Goal: Task Accomplishment & Management: Use online tool/utility

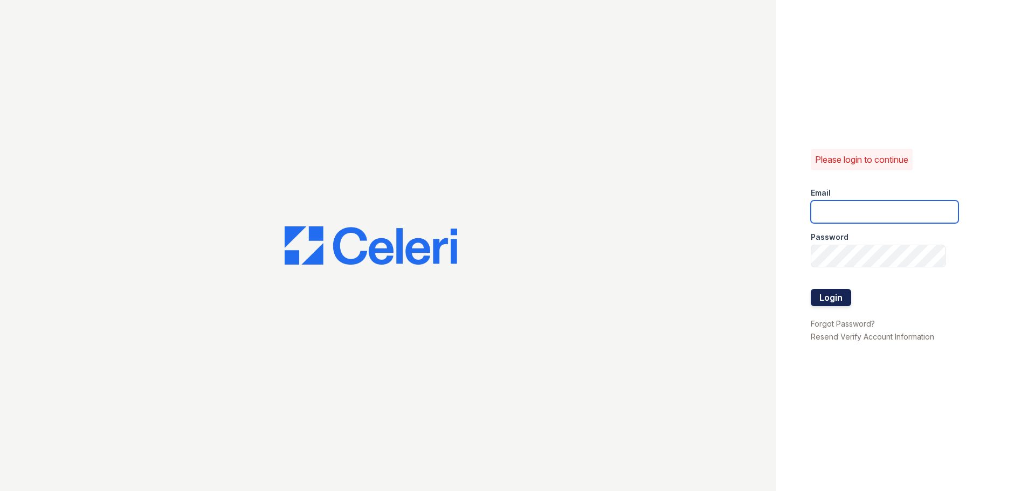
type input "[EMAIL_ADDRESS][DOMAIN_NAME]"
click at [826, 290] on button "Login" at bounding box center [831, 297] width 40 height 17
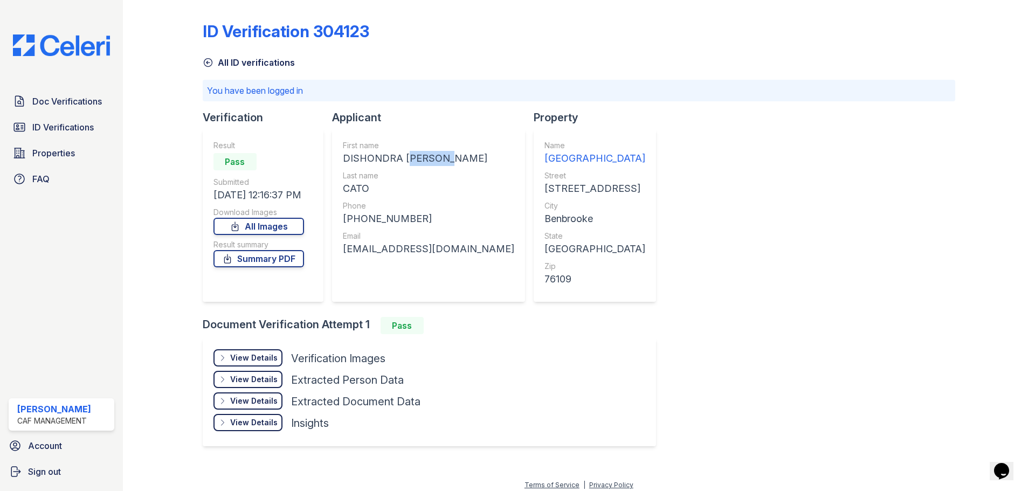
drag, startPoint x: 403, startPoint y: 157, endPoint x: 450, endPoint y: 164, distance: 47.4
click at [450, 164] on div "DISHONDRA [PERSON_NAME]" at bounding box center [428, 158] width 171 height 15
copy div "[PERSON_NAME]"
drag, startPoint x: 400, startPoint y: 189, endPoint x: 370, endPoint y: 184, distance: 30.6
click at [400, 189] on div "CATO" at bounding box center [428, 188] width 171 height 15
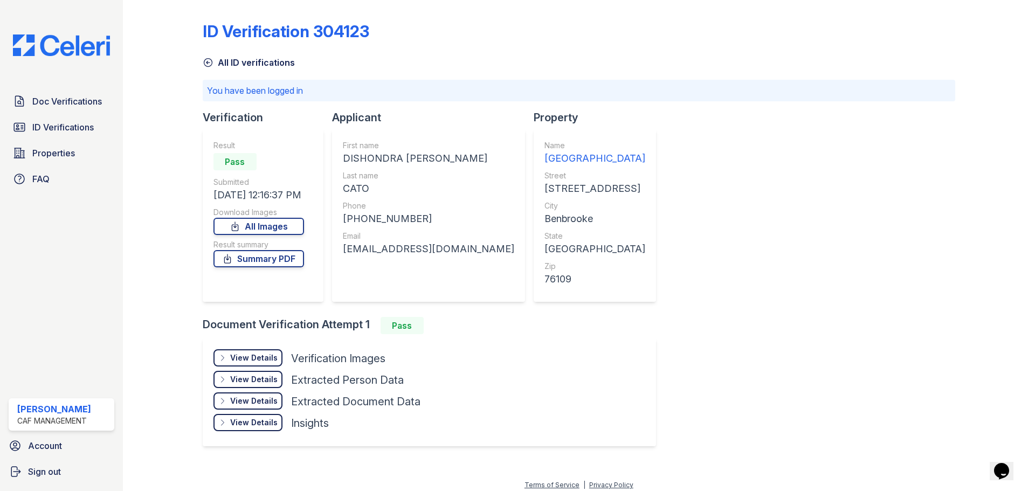
drag, startPoint x: 343, startPoint y: 186, endPoint x: 374, endPoint y: 187, distance: 30.8
click at [374, 187] on div "CATO" at bounding box center [428, 188] width 171 height 15
copy div "CATO"
drag, startPoint x: 340, startPoint y: 272, endPoint x: 366, endPoint y: 235, distance: 44.6
click at [347, 266] on div "First name [PERSON_NAME] Last name [PERSON_NAME] Phone [PHONE_NUMBER] Email [EM…" at bounding box center [428, 215] width 193 height 173
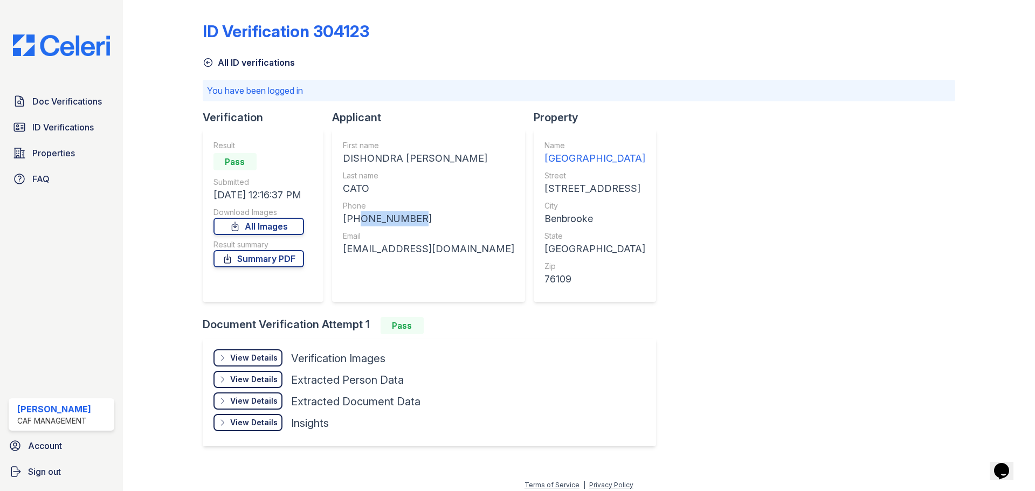
drag, startPoint x: 351, startPoint y: 216, endPoint x: 413, endPoint y: 215, distance: 62.0
click at [413, 215] on div "[PHONE_NUMBER]" at bounding box center [428, 218] width 171 height 15
copy div "6823055974"
click at [554, 235] on div "State" at bounding box center [595, 236] width 101 height 11
click at [356, 246] on div "[EMAIL_ADDRESS][DOMAIN_NAME]" at bounding box center [428, 249] width 171 height 15
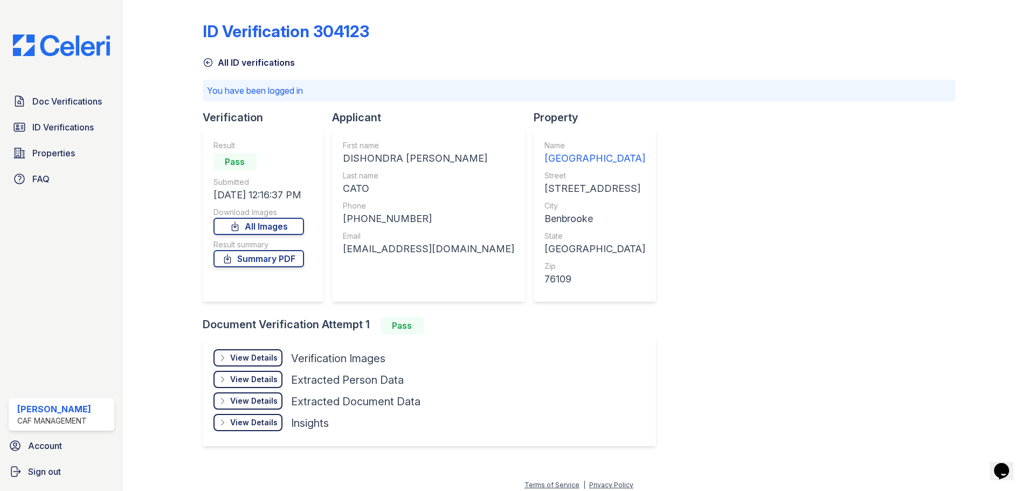
click at [341, 246] on div "First name [PERSON_NAME] Last name [PERSON_NAME] Phone [PHONE_NUMBER] Email [EM…" at bounding box center [428, 215] width 193 height 173
drag, startPoint x: 341, startPoint y: 246, endPoint x: 451, endPoint y: 249, distance: 109.5
click at [451, 249] on div "First name [PERSON_NAME] Last name [PERSON_NAME] Phone [PHONE_NUMBER] Email [EM…" at bounding box center [428, 215] width 193 height 173
copy div "[EMAIL_ADDRESS][DOMAIN_NAME]"
